Goal: Information Seeking & Learning: Check status

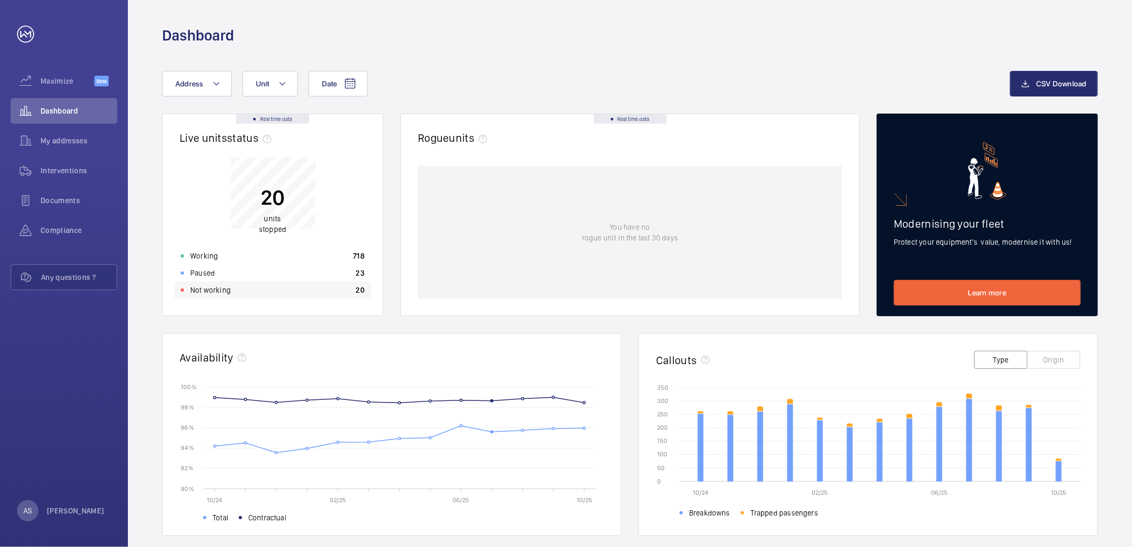
click at [191, 288] on p "Not working" at bounding box center [210, 290] width 41 height 11
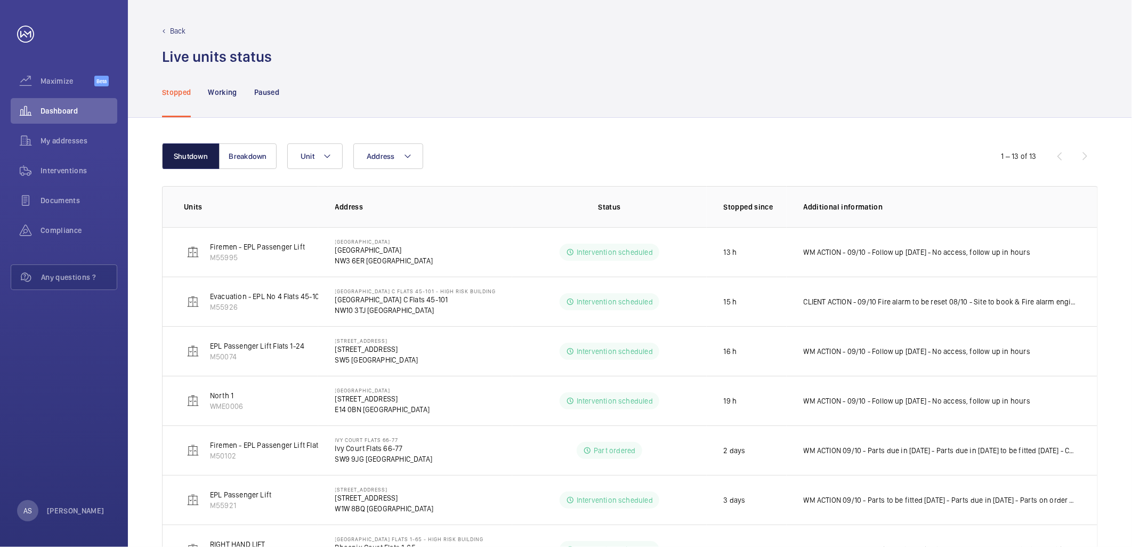
click at [177, 161] on button "Shutdown" at bounding box center [191, 156] width 58 height 26
click at [176, 84] on div "Stopped" at bounding box center [176, 92] width 29 height 51
click at [92, 116] on div "Dashboard" at bounding box center [64, 111] width 107 height 26
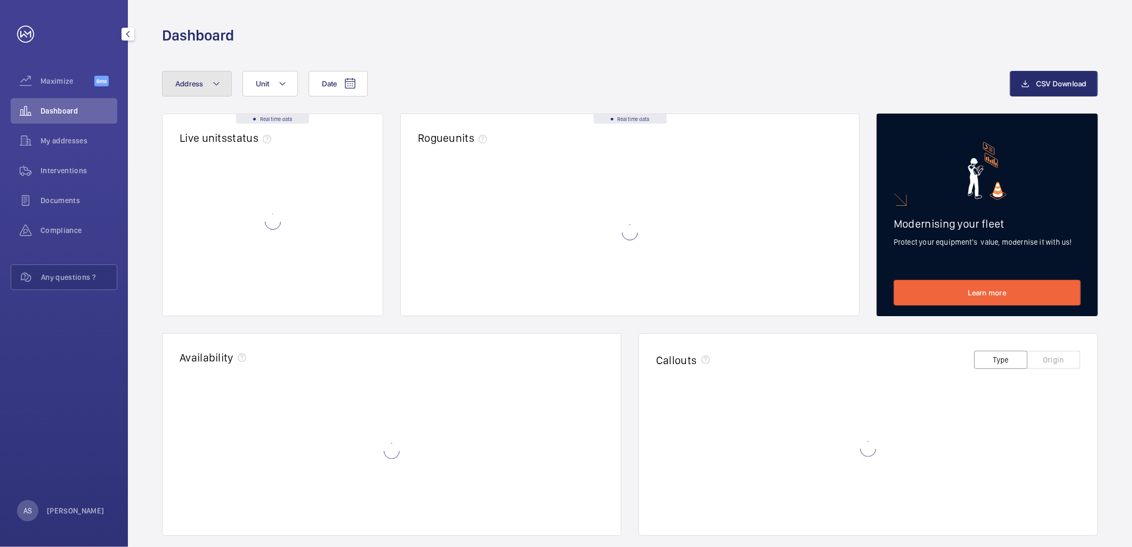
drag, startPoint x: 172, startPoint y: 81, endPoint x: 175, endPoint y: 90, distance: 9.1
click at [172, 82] on button "Address" at bounding box center [197, 84] width 70 height 26
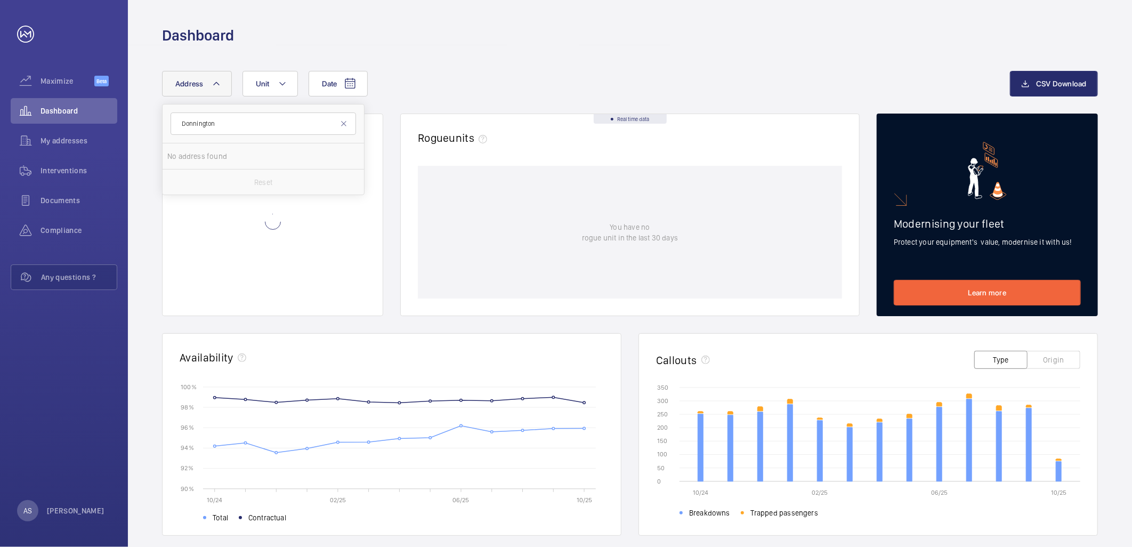
type input "Donnington"
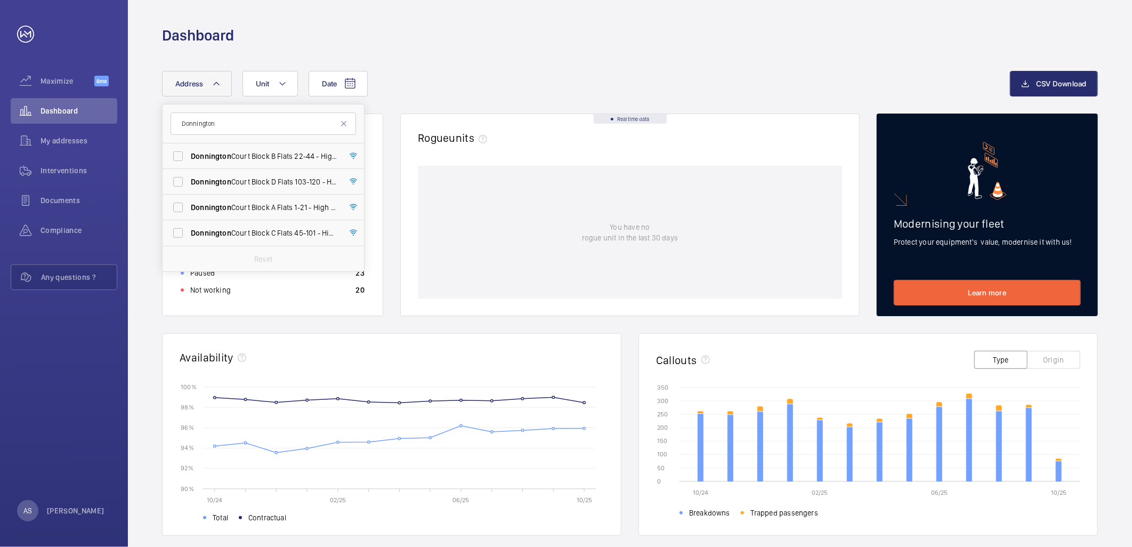
click at [214, 135] on form "Donnington" at bounding box center [263, 123] width 201 height 39
click at [260, 229] on span "[GEOGRAPHIC_DATA] C Flats [STREET_ADDRESS]" at bounding box center [264, 233] width 147 height 11
click at [189, 229] on input "[GEOGRAPHIC_DATA] C Flats [STREET_ADDRESS]" at bounding box center [177, 232] width 21 height 21
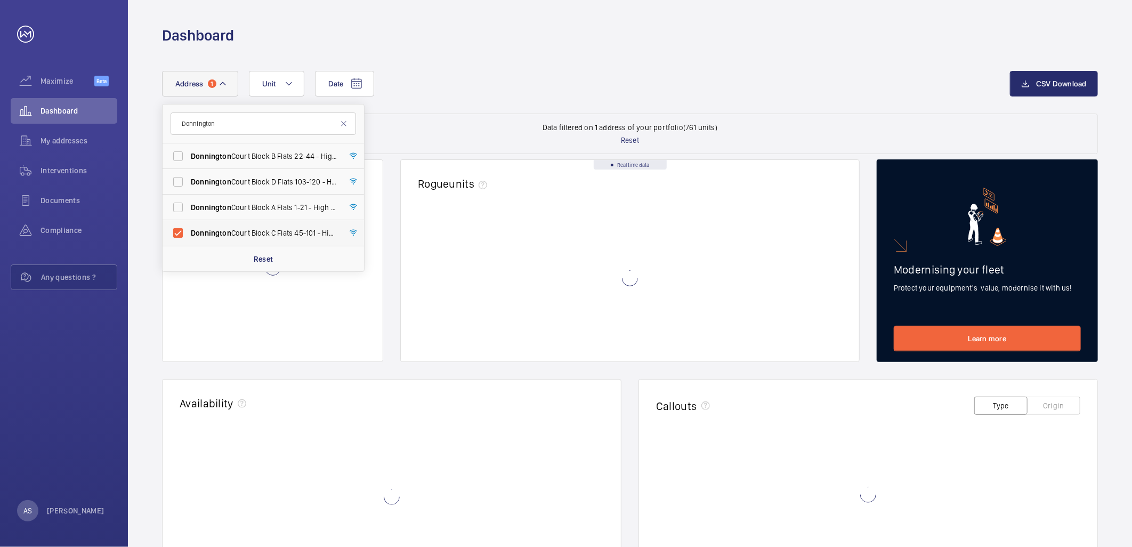
click at [260, 229] on span "[GEOGRAPHIC_DATA] C Flats [STREET_ADDRESS]" at bounding box center [264, 233] width 147 height 11
click at [189, 229] on input "[GEOGRAPHIC_DATA] C Flats [STREET_ADDRESS]" at bounding box center [177, 232] width 21 height 21
checkbox input "false"
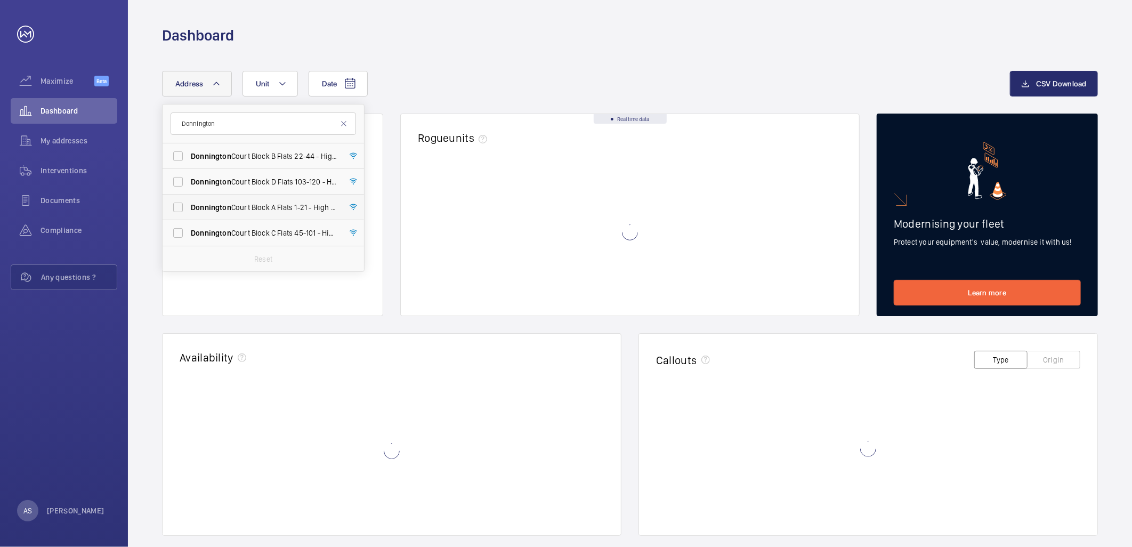
click at [257, 207] on span "[GEOGRAPHIC_DATA] A Flats [STREET_ADDRESS]" at bounding box center [264, 207] width 147 height 11
click at [189, 207] on input "[GEOGRAPHIC_DATA] A Flats [STREET_ADDRESS]" at bounding box center [177, 207] width 21 height 21
checkbox input "true"
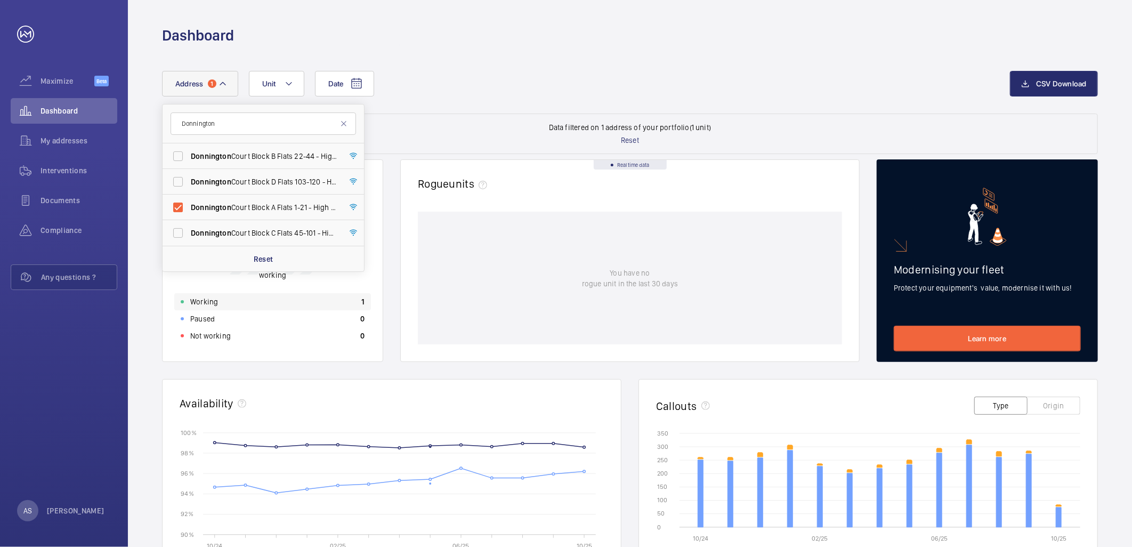
click at [292, 295] on div "Working 1" at bounding box center [272, 301] width 197 height 17
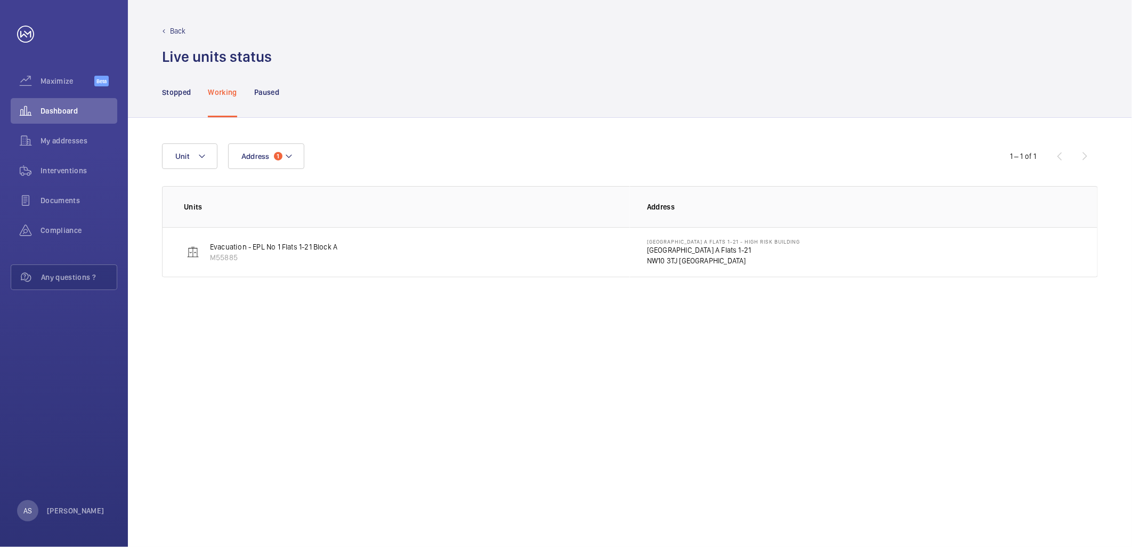
click at [431, 440] on div "Address 1 Unit 1 – 1 of 1 Units Address Evacuation - EPL No 1 Flats 1-21 Block …" at bounding box center [630, 332] width 1004 height 429
click at [688, 250] on p "[GEOGRAPHIC_DATA] A Flats 1-21" at bounding box center [723, 250] width 153 height 11
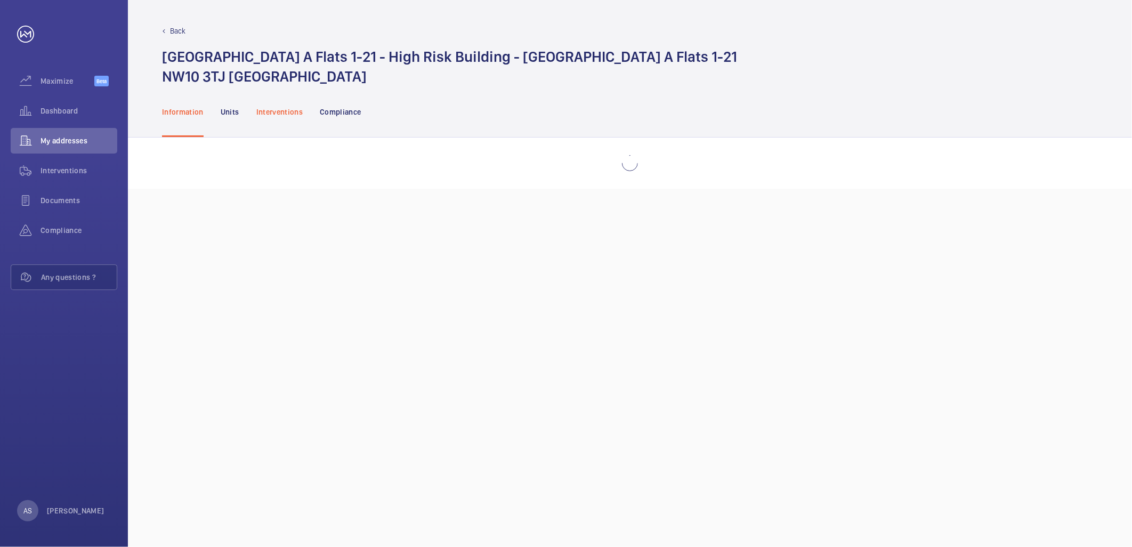
click at [272, 108] on p "Interventions" at bounding box center [279, 112] width 47 height 11
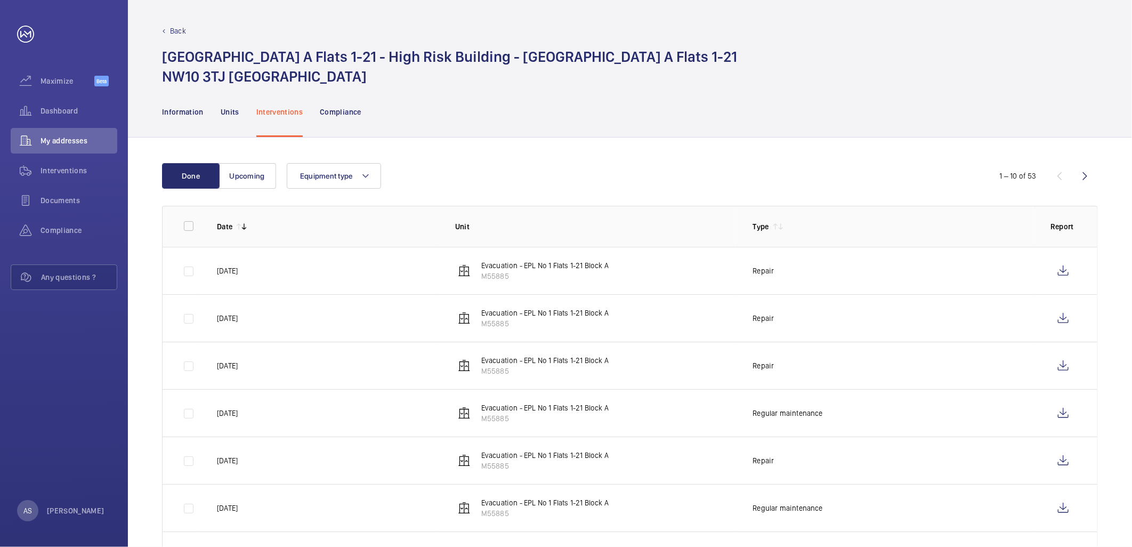
click at [752, 153] on div "Done Upcoming Equipment type 1 – 10 of 53 Date Unit Type Report [DATE] Evacuati…" at bounding box center [630, 442] width 1004 height 610
click at [1066, 271] on wm-front-icon-button at bounding box center [1063, 271] width 26 height 26
click at [72, 111] on span "Dashboard" at bounding box center [79, 111] width 77 height 11
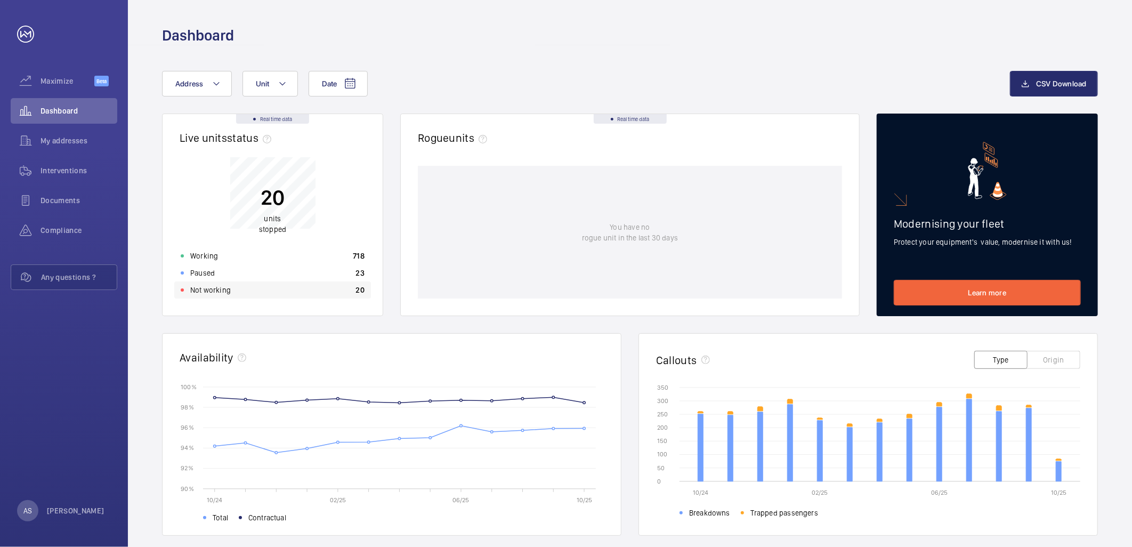
click at [299, 290] on div "Not working 20" at bounding box center [272, 289] width 197 height 17
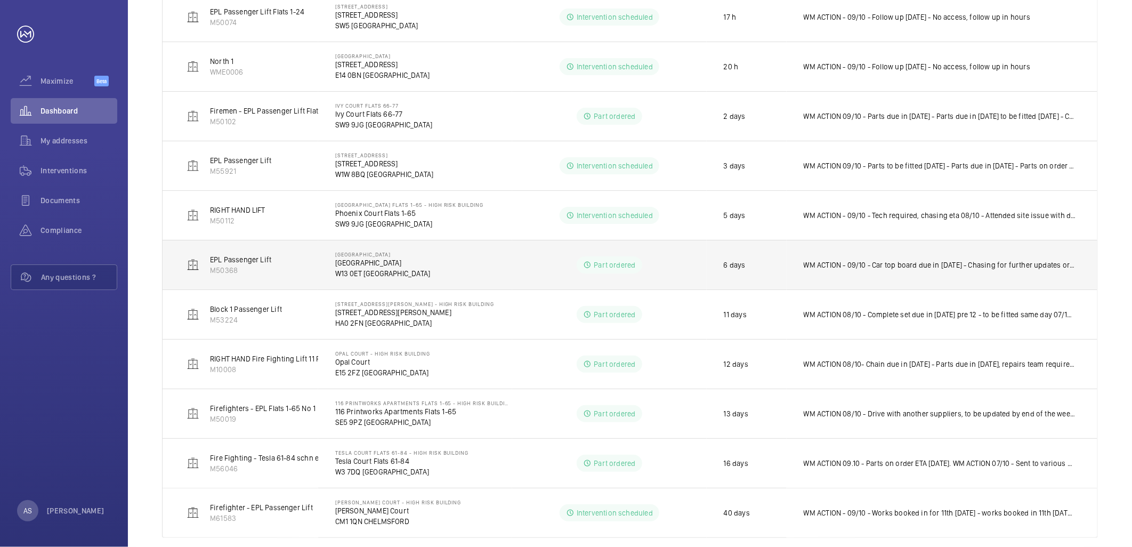
scroll to position [353, 0]
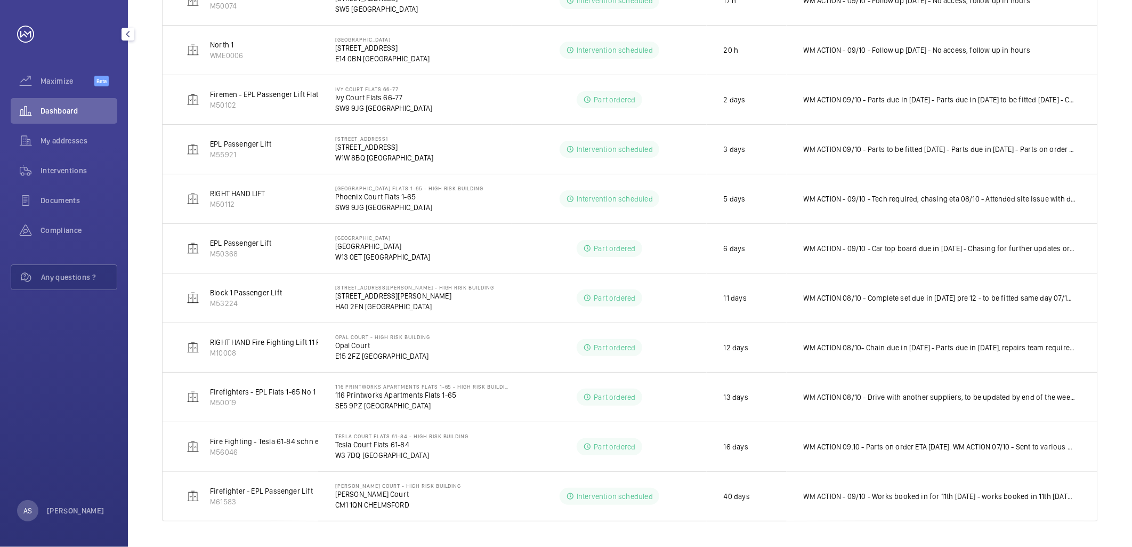
click at [59, 108] on span "Dashboard" at bounding box center [79, 111] width 77 height 11
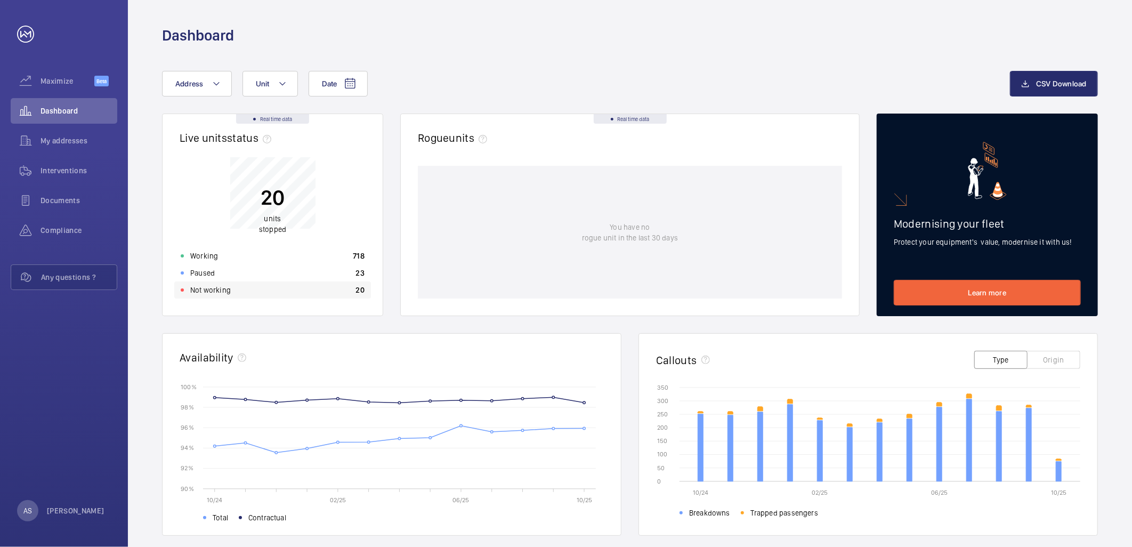
click at [250, 291] on div "Not working 20" at bounding box center [272, 289] width 197 height 17
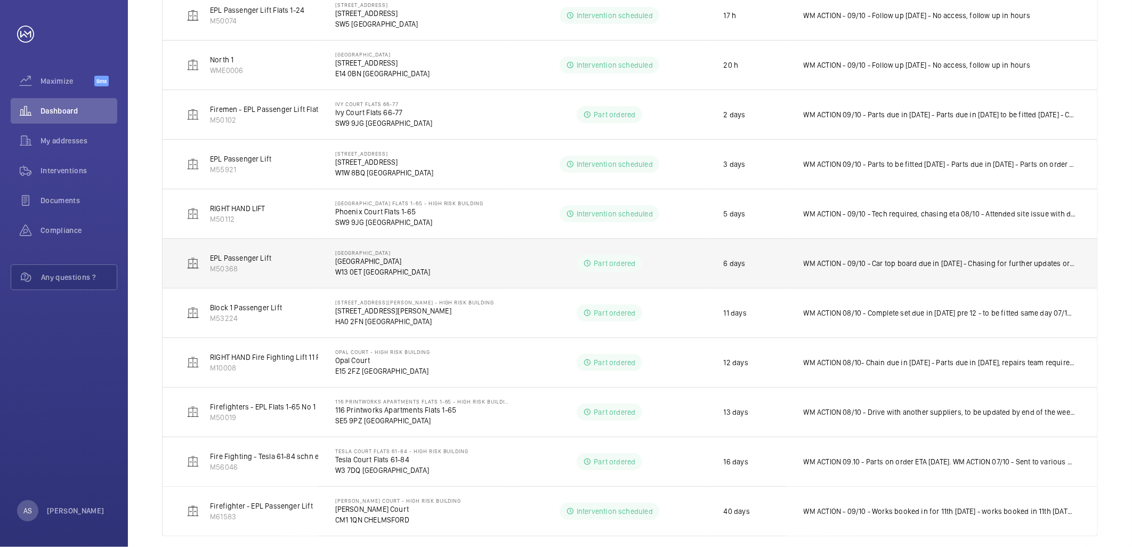
scroll to position [353, 0]
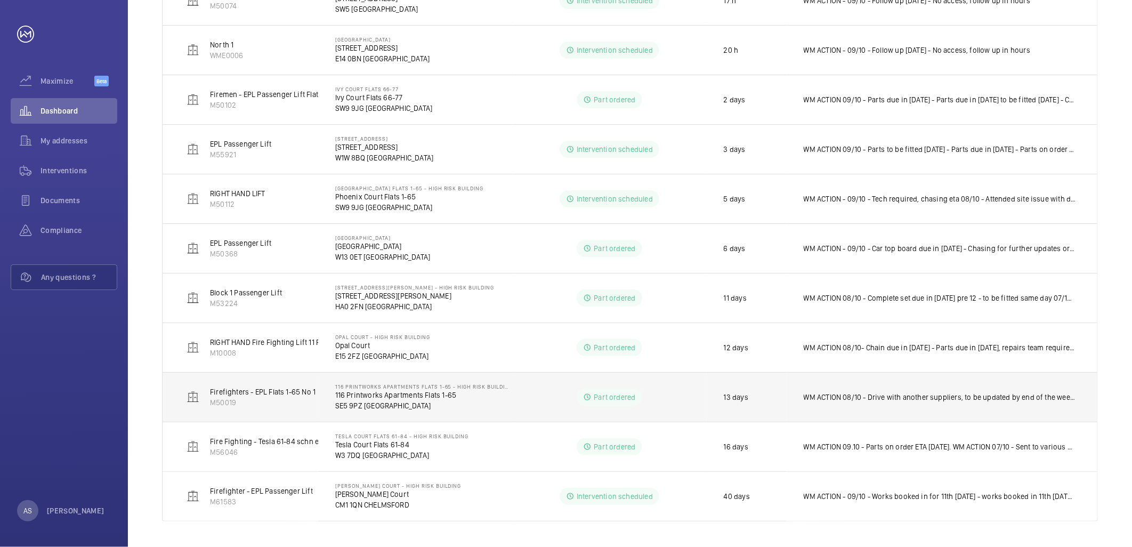
click at [913, 396] on p "WM ACTION 08/10 - Drive with another suppliers, to be updated by end of the wee…" at bounding box center [940, 397] width 272 height 11
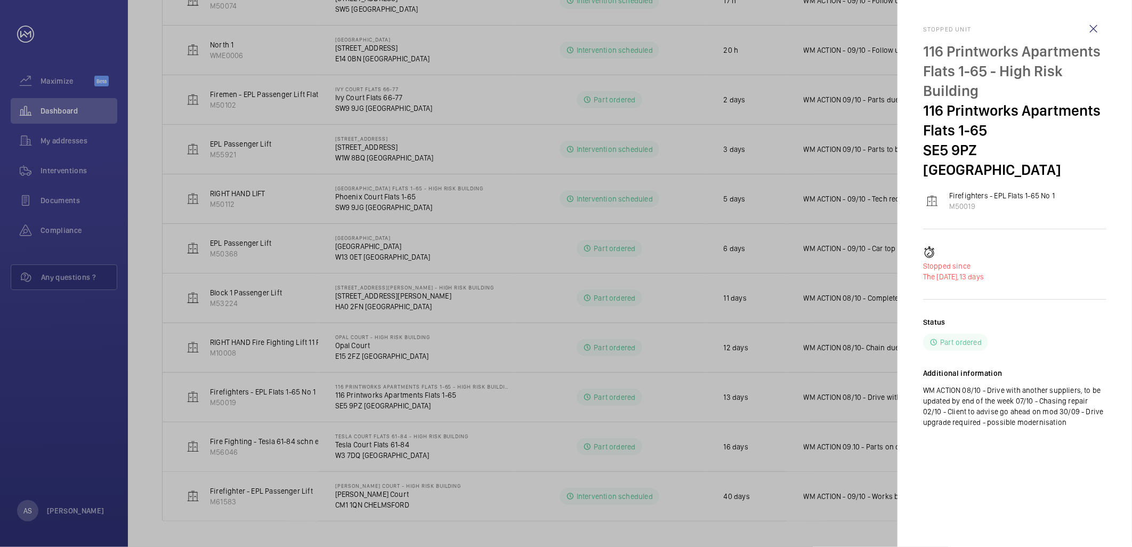
click at [1057, 368] on h2 "Additional information" at bounding box center [1014, 373] width 183 height 11
click at [271, 127] on div at bounding box center [566, 273] width 1132 height 547
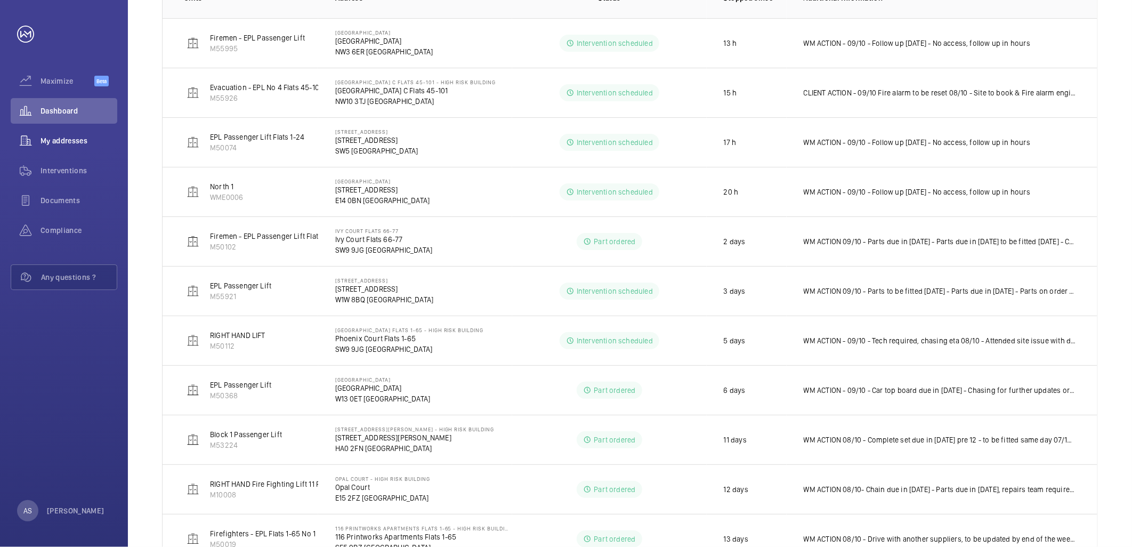
scroll to position [56, 0]
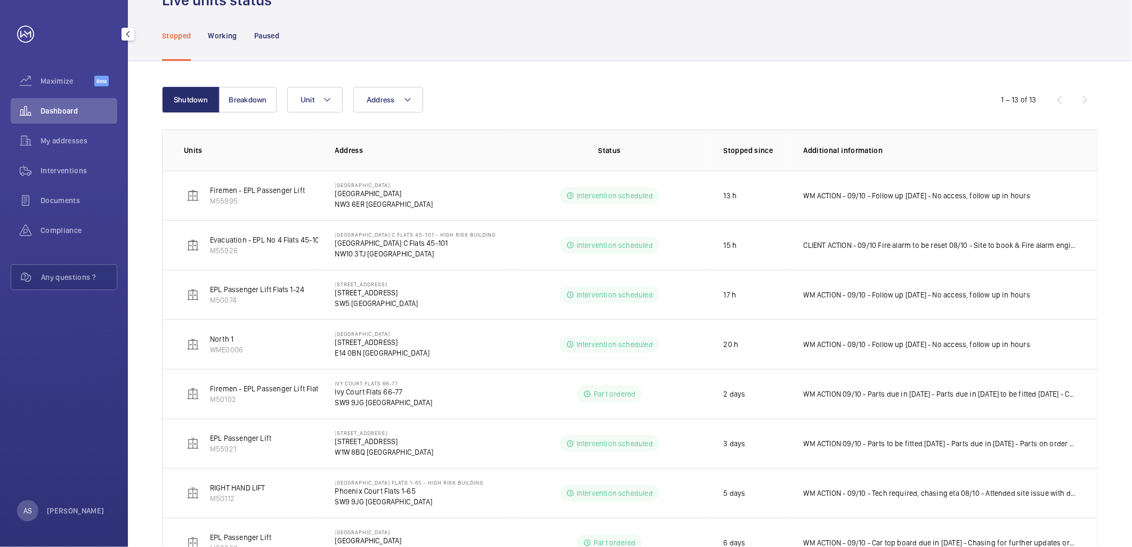
click at [88, 108] on span "Dashboard" at bounding box center [79, 111] width 77 height 11
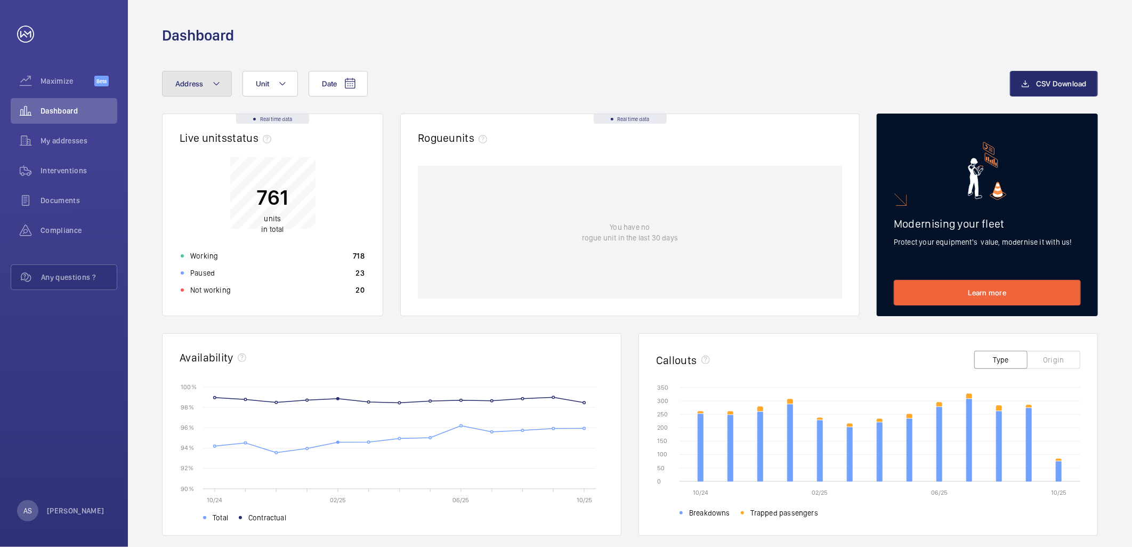
click at [173, 86] on button "Address" at bounding box center [197, 84] width 70 height 26
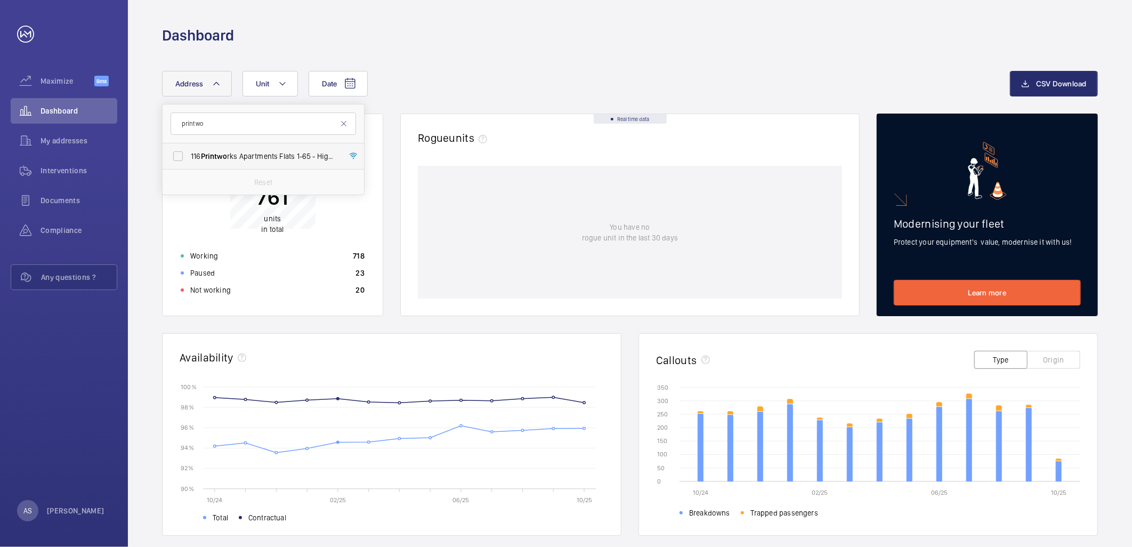
type input "printwo"
click at [237, 153] on span "116 Printwo rks Apartments Flats 1-65 - High Risk Building - 116 Printwo rks Ap…" at bounding box center [264, 156] width 147 height 11
click at [189, 153] on input "116 Printwo rks Apartments Flats 1-65 - High Risk Building - 116 Printwo rks Ap…" at bounding box center [177, 155] width 21 height 21
checkbox input "true"
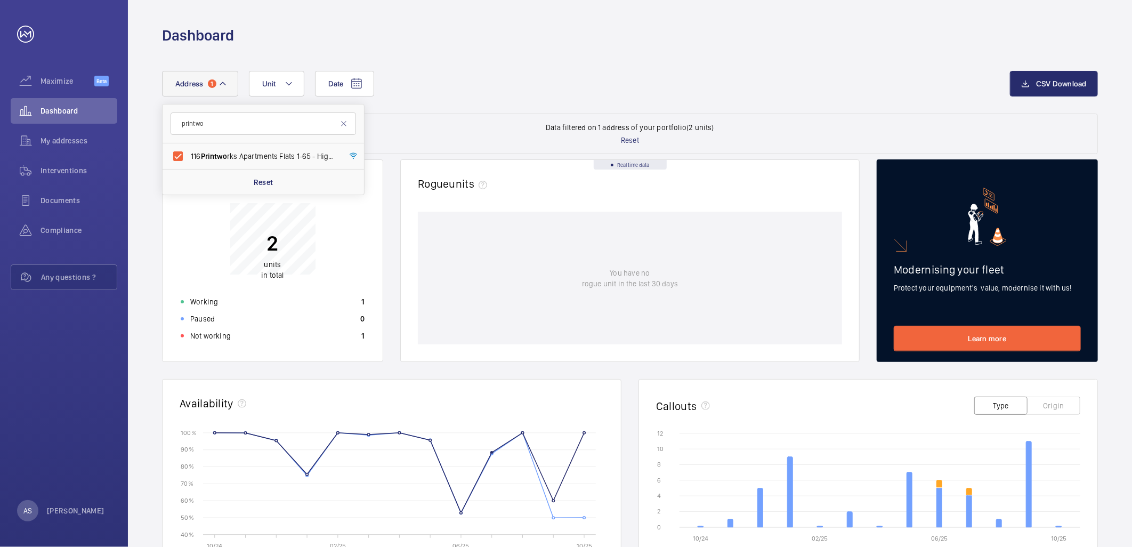
drag, startPoint x: 514, startPoint y: 22, endPoint x: 517, endPoint y: 3, distance: 18.9
click at [517, 20] on div "Dashboard" at bounding box center [630, 22] width 1004 height 45
click at [53, 108] on span "Dashboard" at bounding box center [79, 111] width 77 height 11
click at [69, 110] on span "Dashboard" at bounding box center [79, 111] width 77 height 11
